Goal: Task Accomplishment & Management: Complete application form

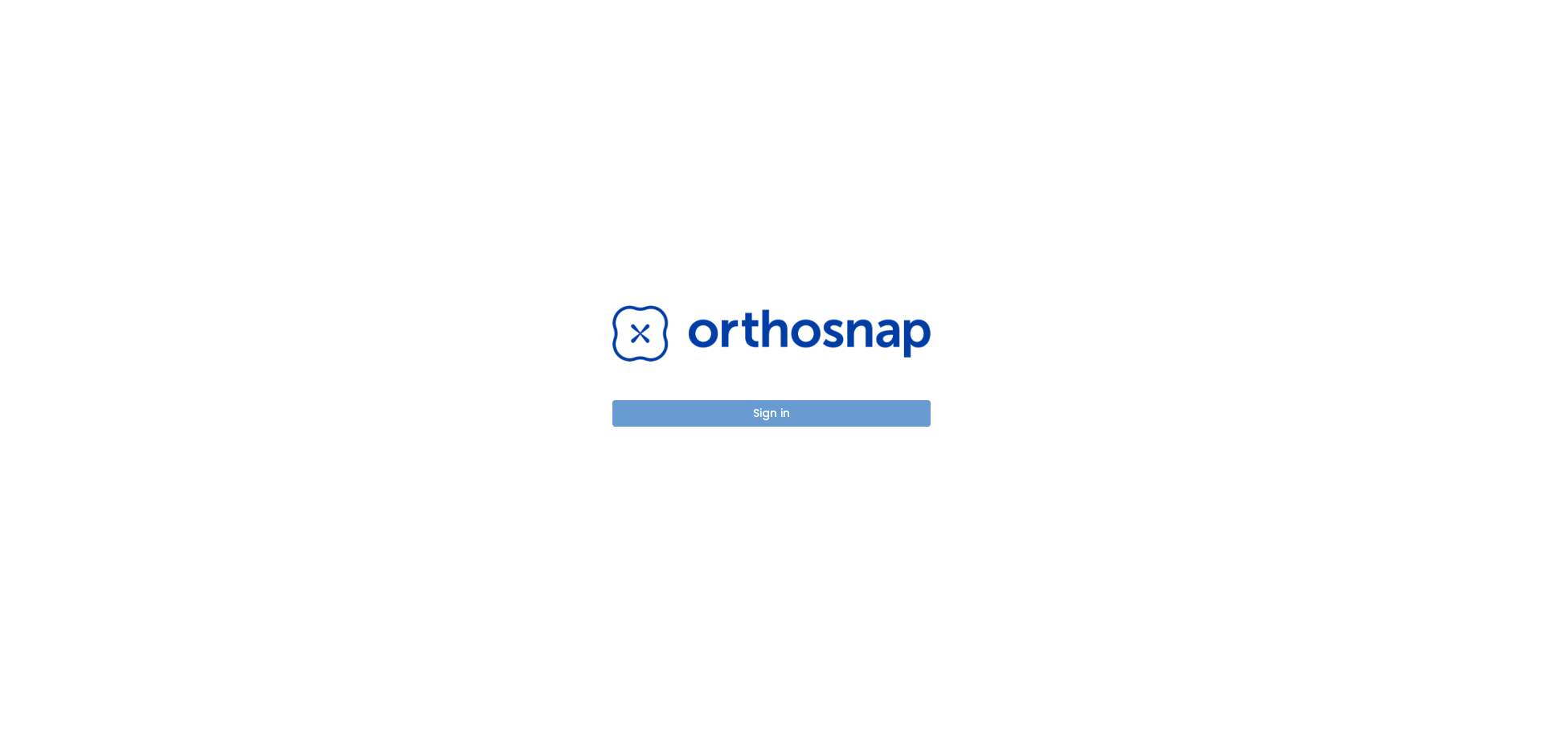
click at [725, 421] on button "Sign in" at bounding box center [771, 413] width 318 height 27
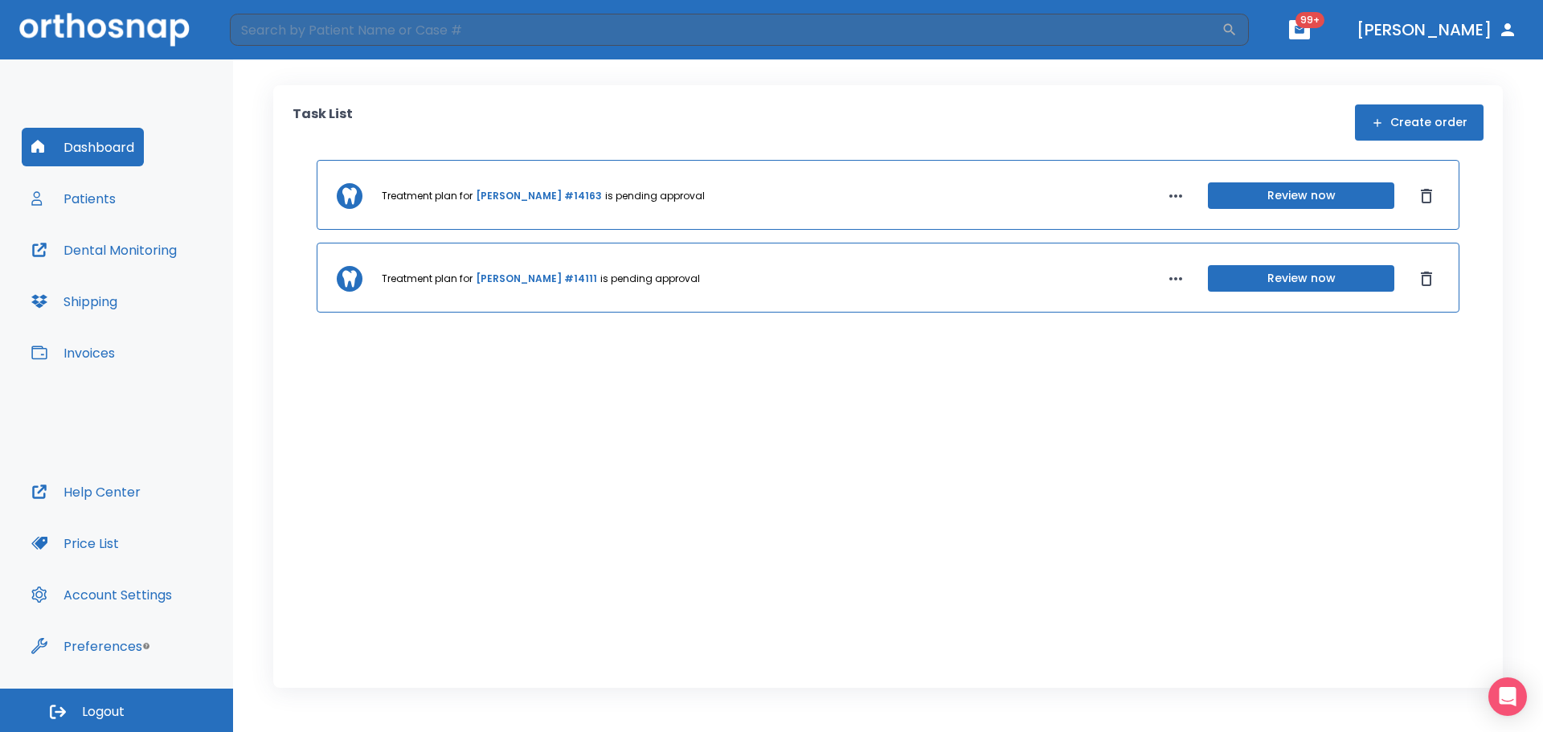
click at [76, 212] on button "Patients" at bounding box center [74, 198] width 104 height 39
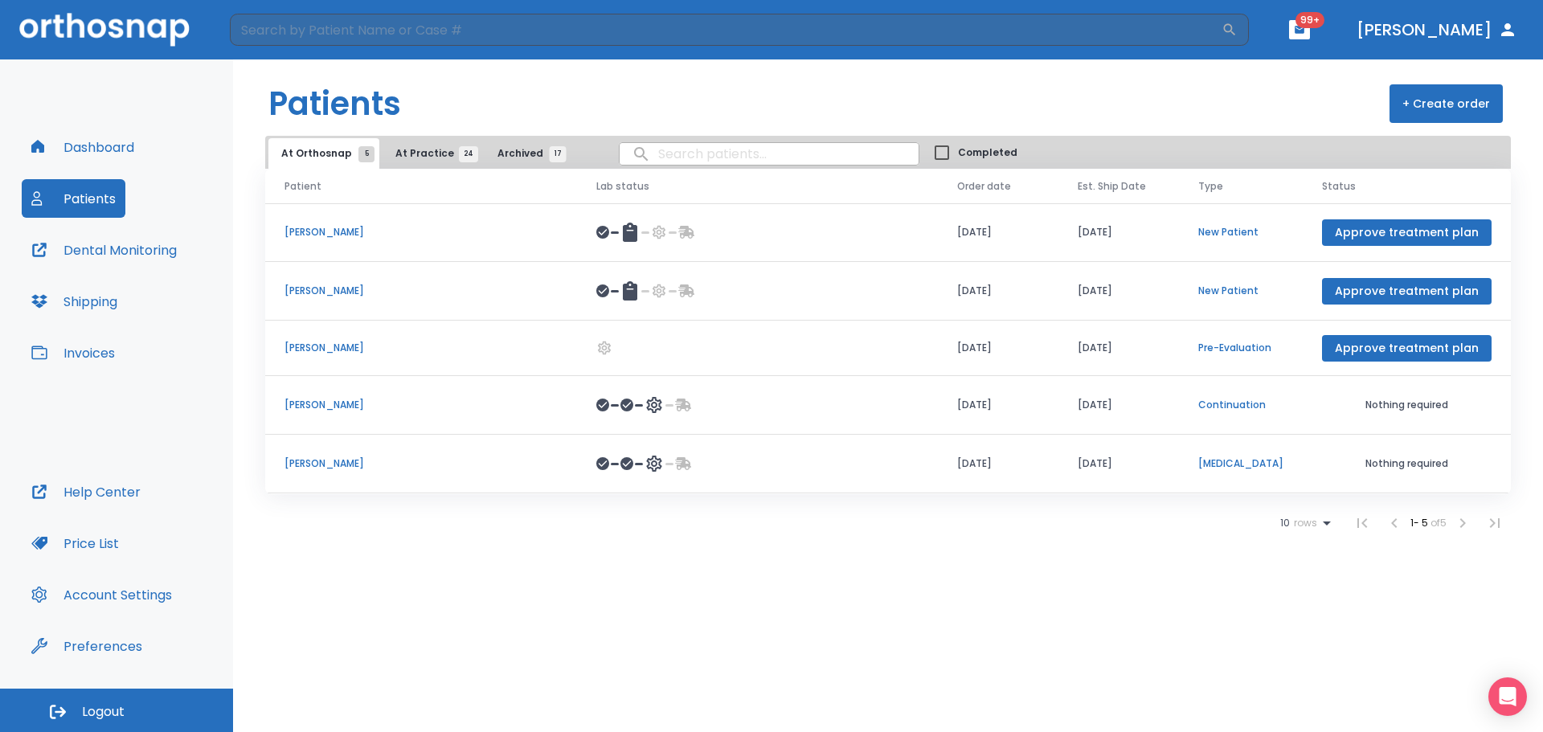
click at [129, 134] on button "Dashboard" at bounding box center [83, 147] width 122 height 39
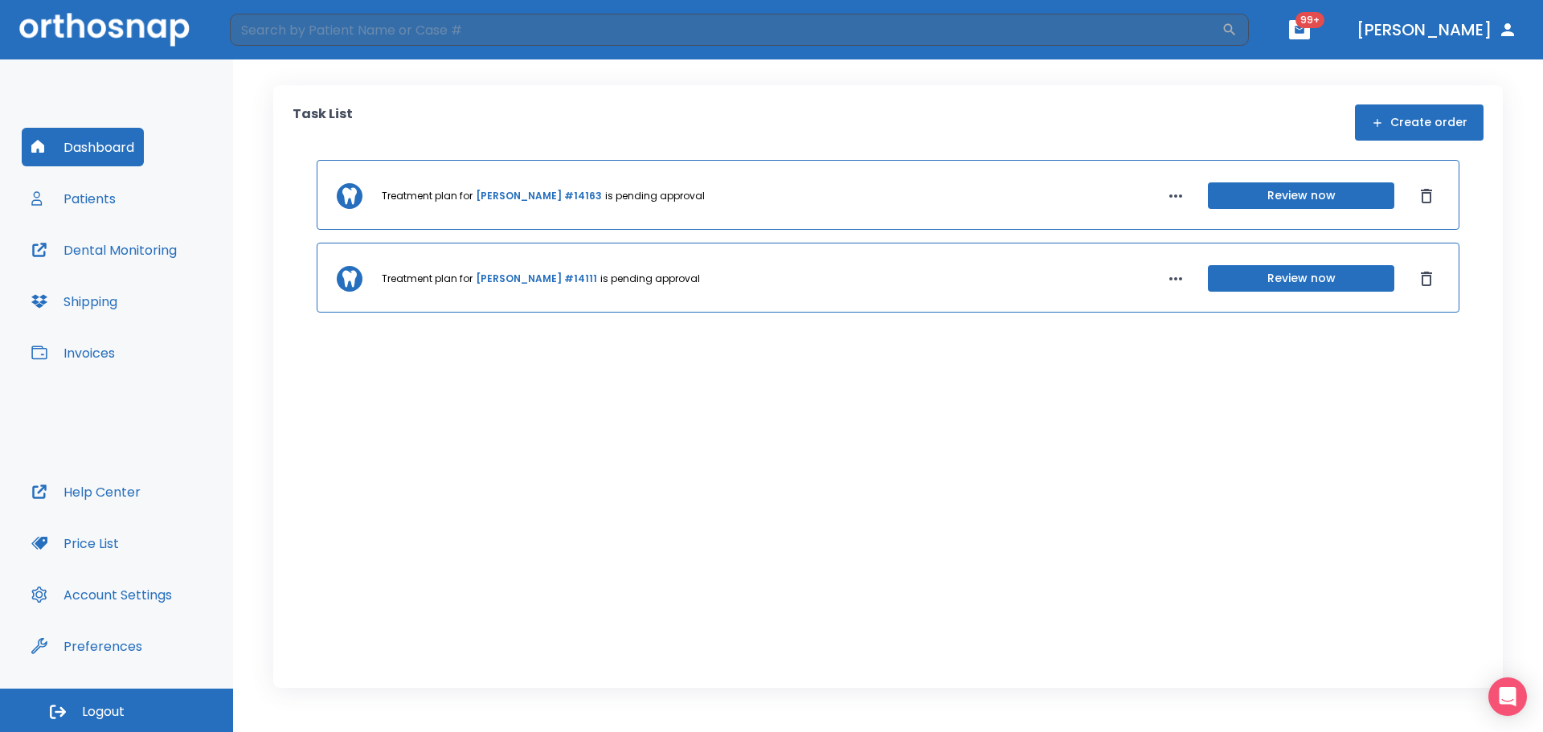
click at [1393, 124] on button "Create order" at bounding box center [1419, 122] width 129 height 36
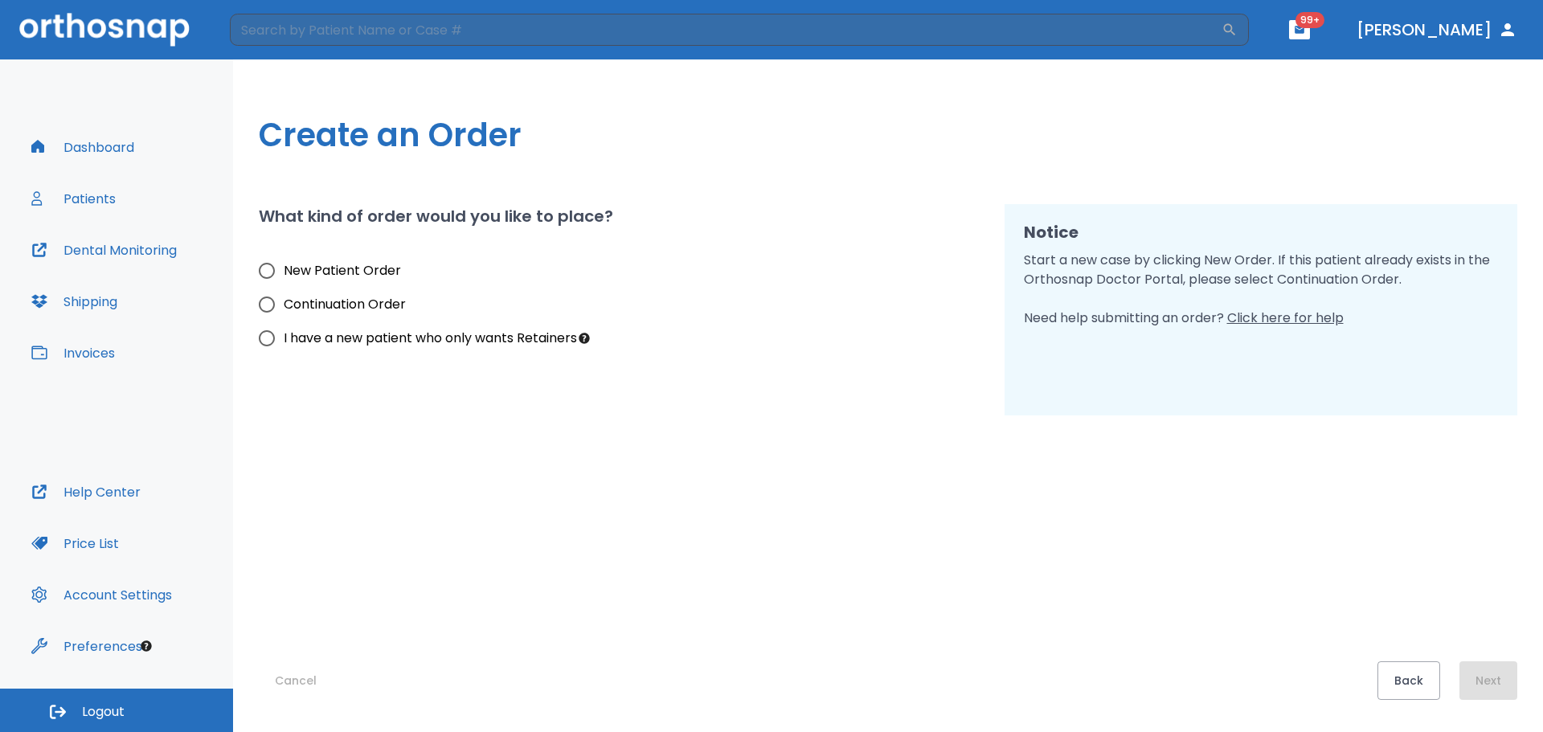
click at [297, 265] on span "New Patient Order" at bounding box center [342, 270] width 117 height 19
click at [284, 265] on input "New Patient Order" at bounding box center [267, 271] width 34 height 34
radio input "true"
click at [1490, 689] on button "Next" at bounding box center [1488, 680] width 58 height 39
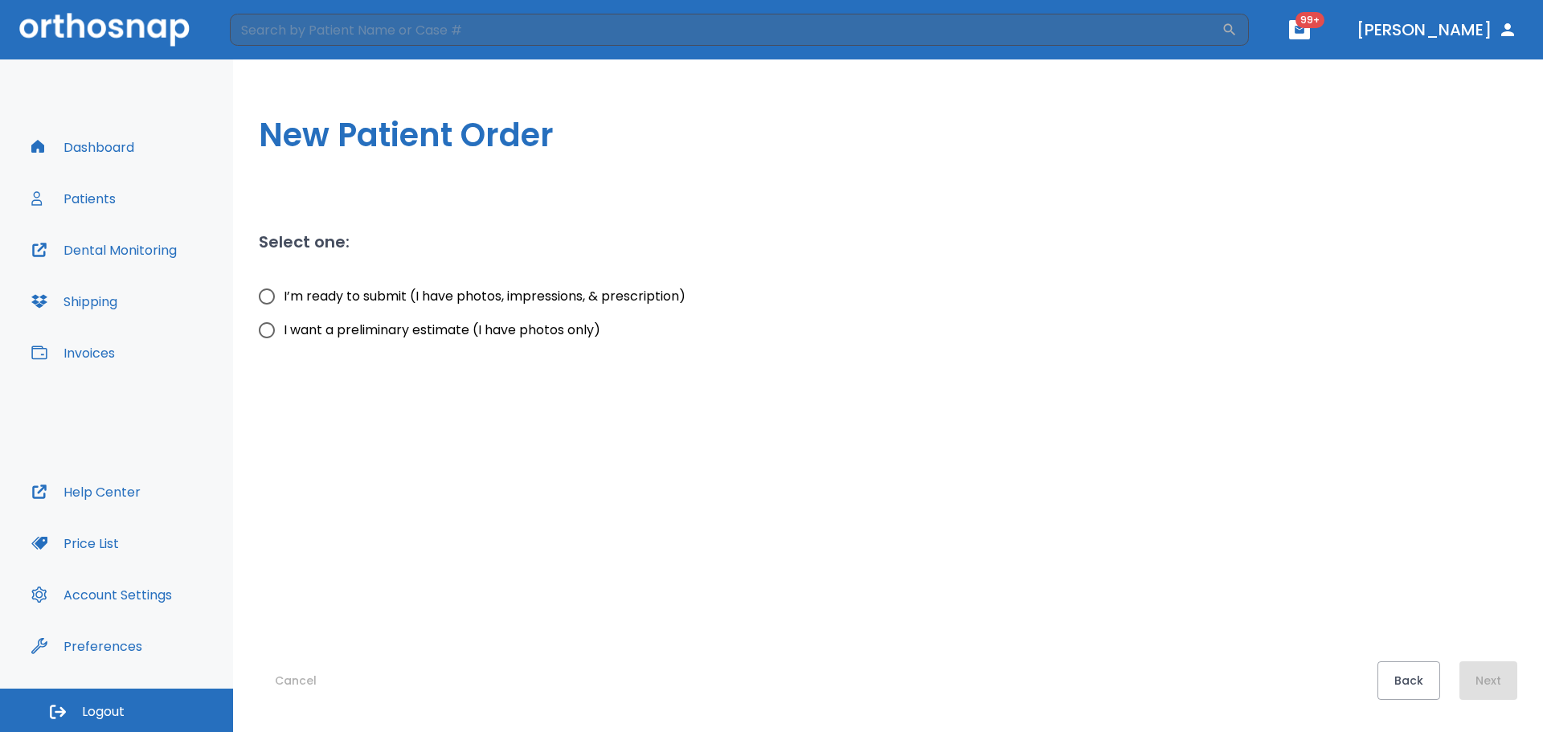
click at [266, 301] on input "I’m ready to submit (I have photos, impressions, & prescription)" at bounding box center [267, 297] width 34 height 34
radio input "true"
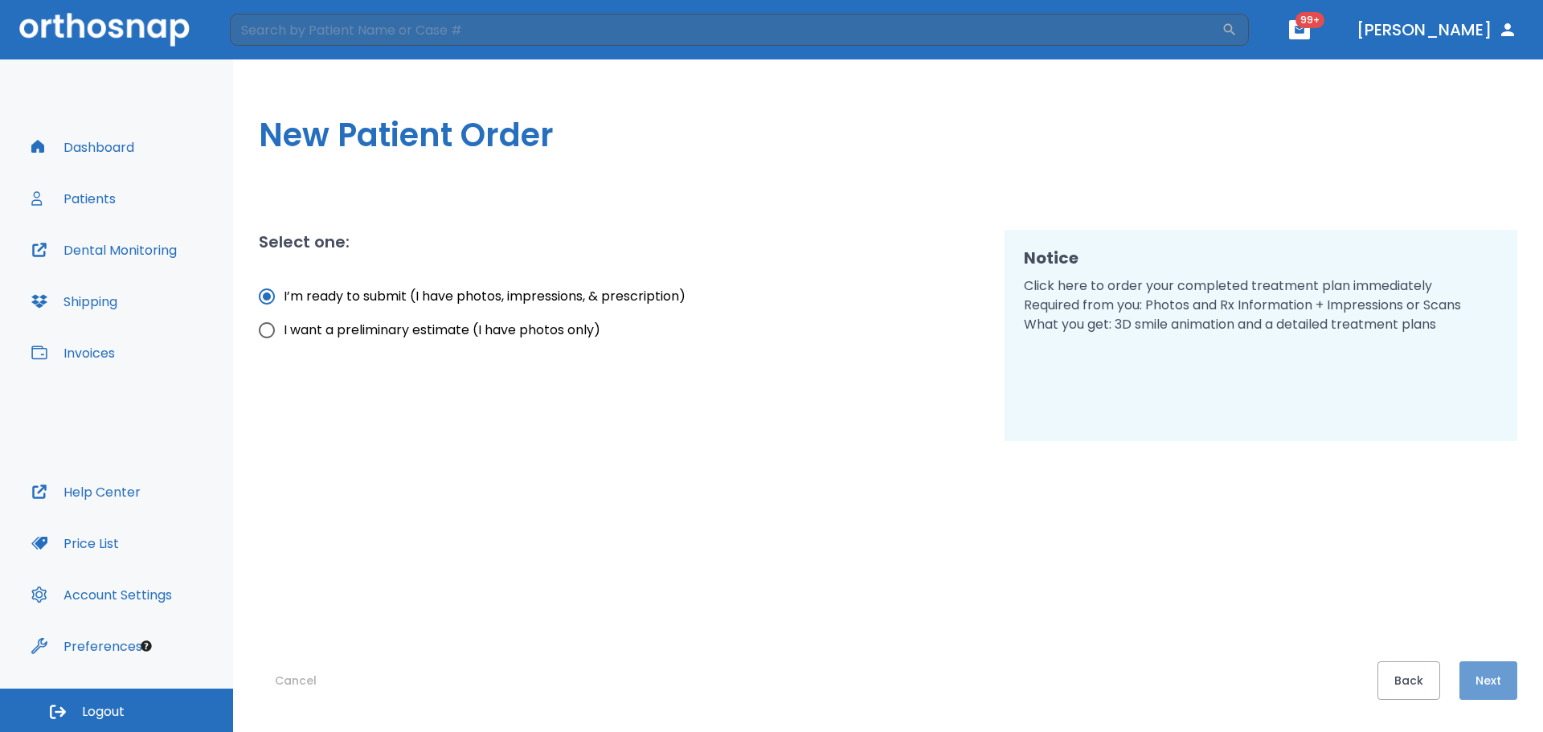
click at [1489, 683] on button "Next" at bounding box center [1488, 680] width 58 height 39
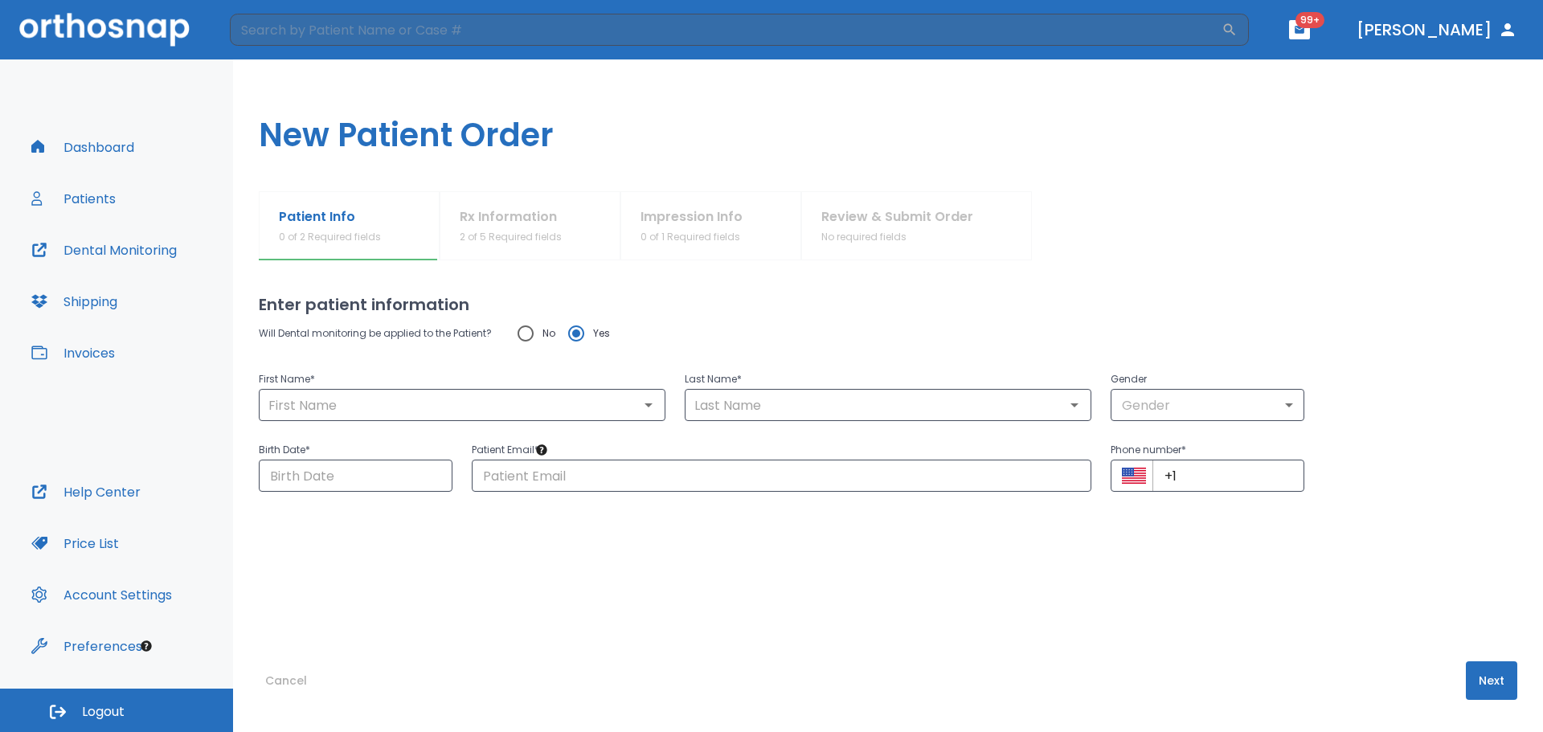
click at [509, 233] on div "Patient Info 0 of 2 Required fields Rx Information 2 of 5 Required fields Impre…" at bounding box center [888, 225] width 1258 height 69
click at [667, 227] on div "Patient Info 0 of 2 Required fields Rx Information 2 of 5 Required fields Impre…" at bounding box center [888, 225] width 1258 height 69
click at [955, 225] on div "Patient Info 0 of 2 Required fields Rx Information 2 of 5 Required fields Impre…" at bounding box center [888, 225] width 1258 height 69
click at [432, 403] on input "text" at bounding box center [462, 405] width 397 height 23
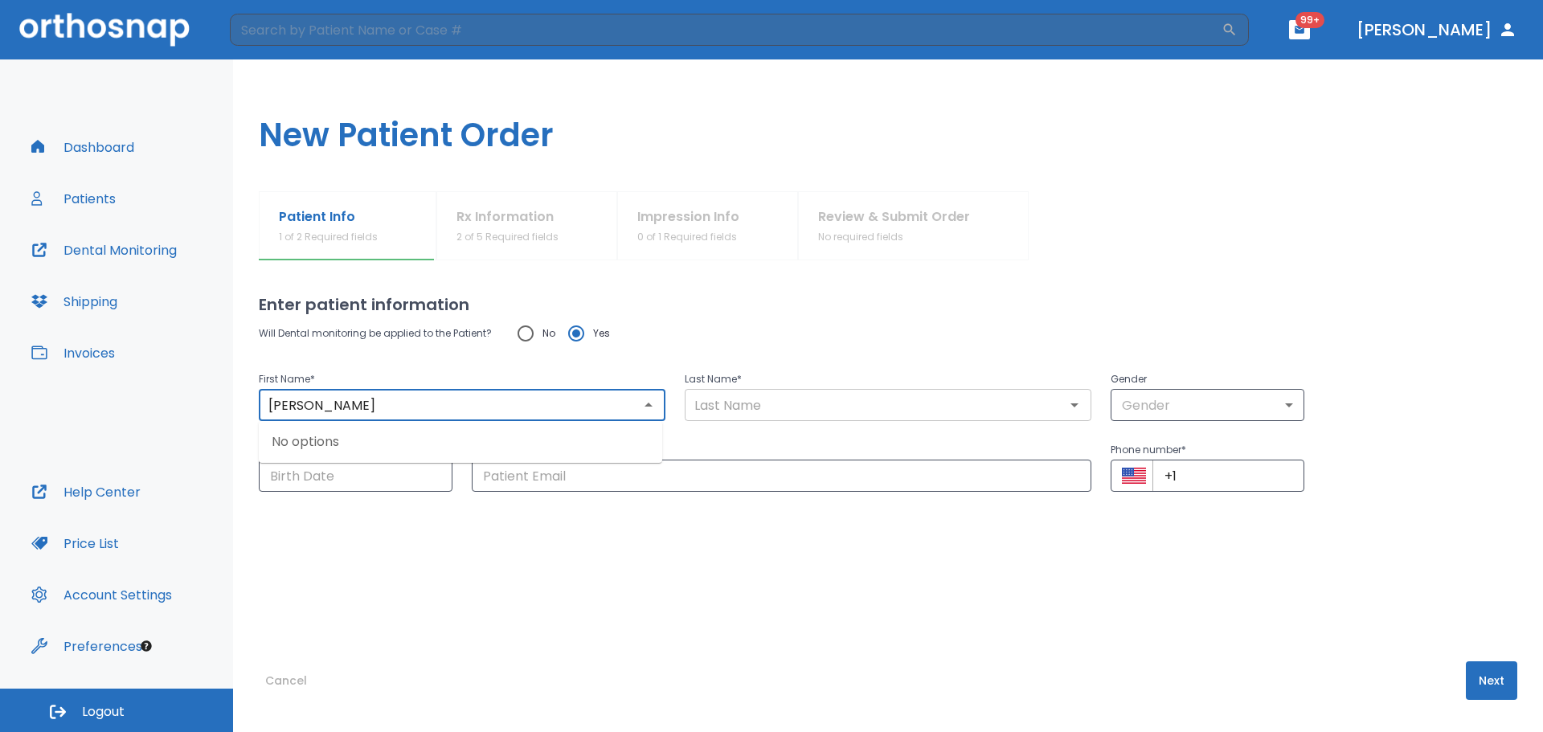
type input "[PERSON_NAME]"
click at [931, 402] on input "text" at bounding box center [887, 405] width 397 height 23
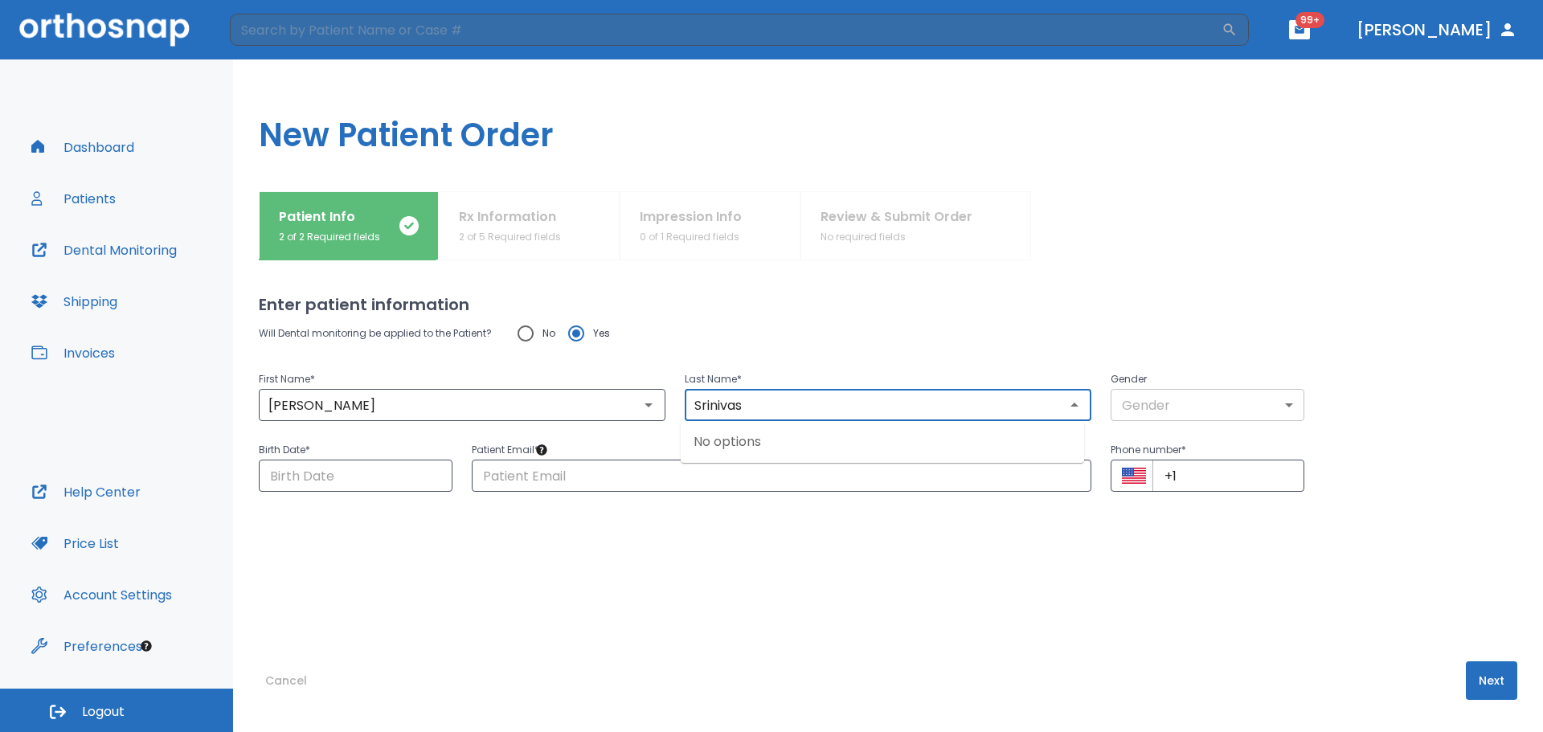
type input "Srinivas"
click at [1212, 400] on body "​ 99+ [PERSON_NAME] Dashboard Patients Dental Monitoring Shipping Invoices Help…" at bounding box center [771, 366] width 1543 height 732
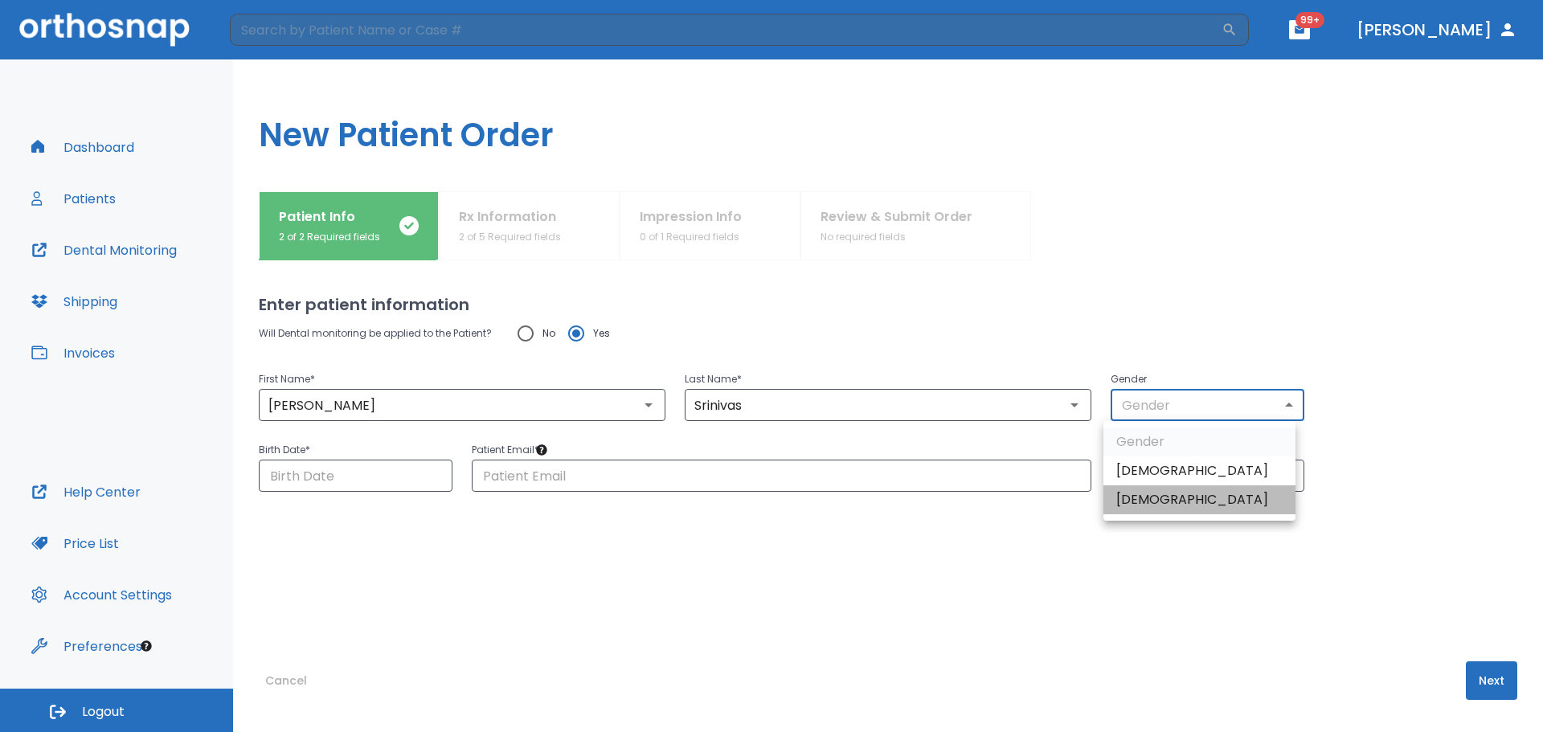
click at [1152, 493] on li "[DEMOGRAPHIC_DATA]" at bounding box center [1199, 499] width 192 height 29
type input "0"
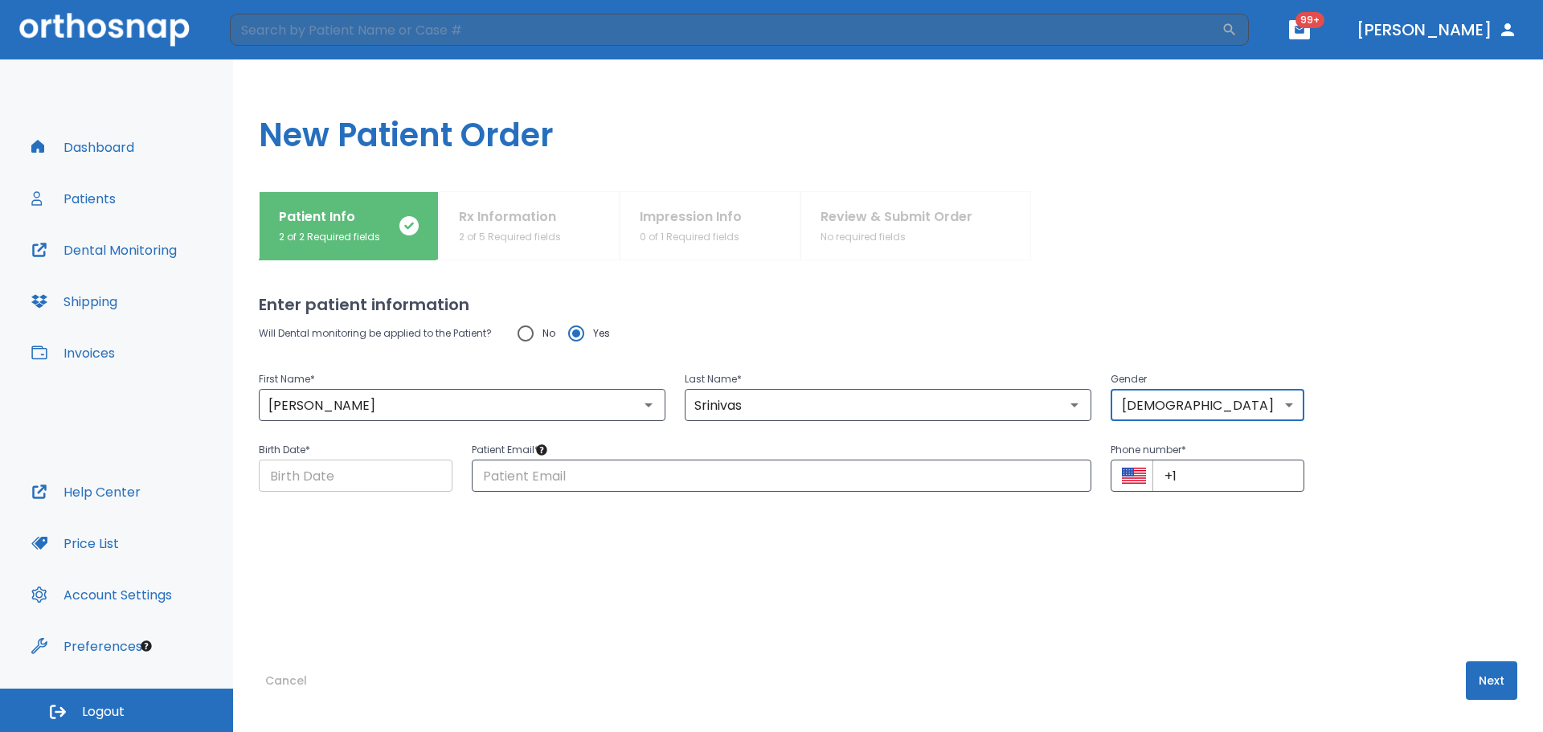
click at [378, 487] on input "Choose date" at bounding box center [356, 476] width 194 height 32
